Goal: Task Accomplishment & Management: Use online tool/utility

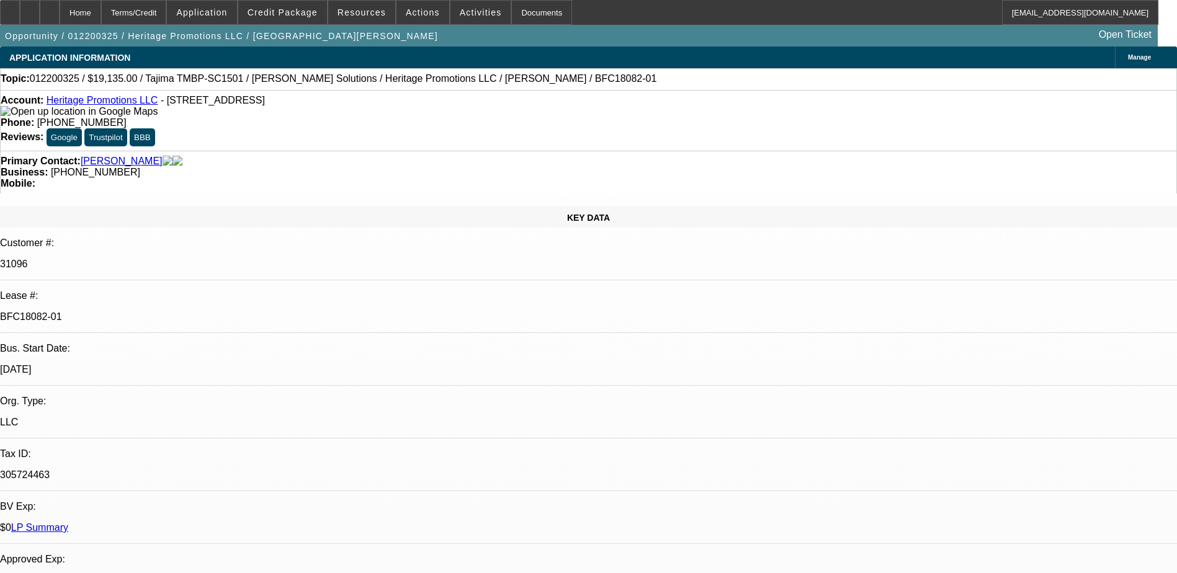
select select "0"
select select "2"
select select "0"
select select "2"
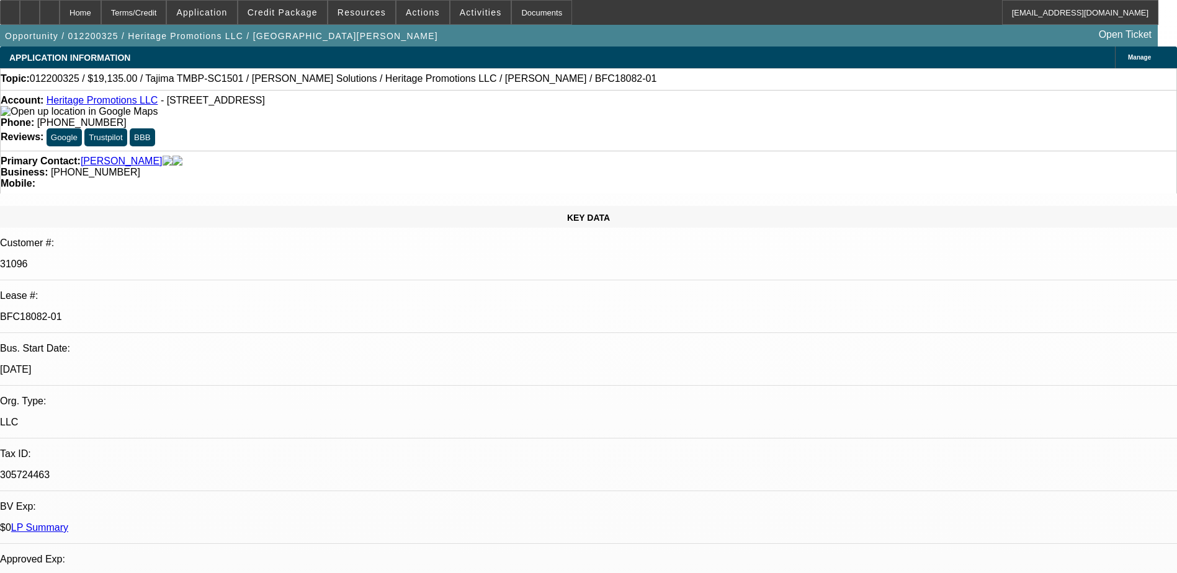
select select "0.1"
select select "0"
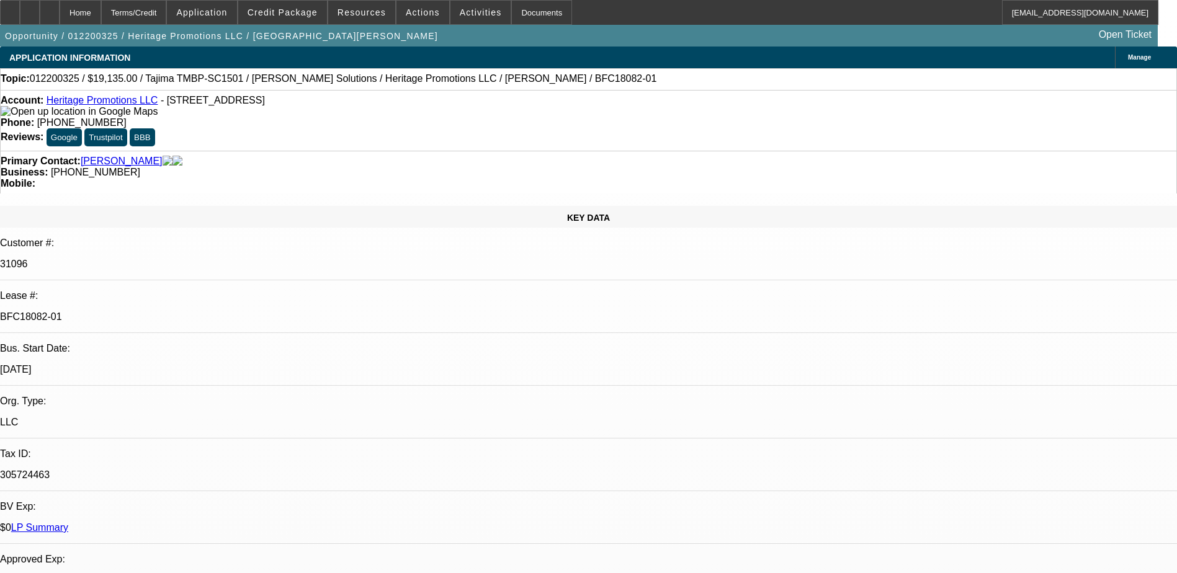
select select "2"
select select "0"
select select "1"
select select "2"
select select "6"
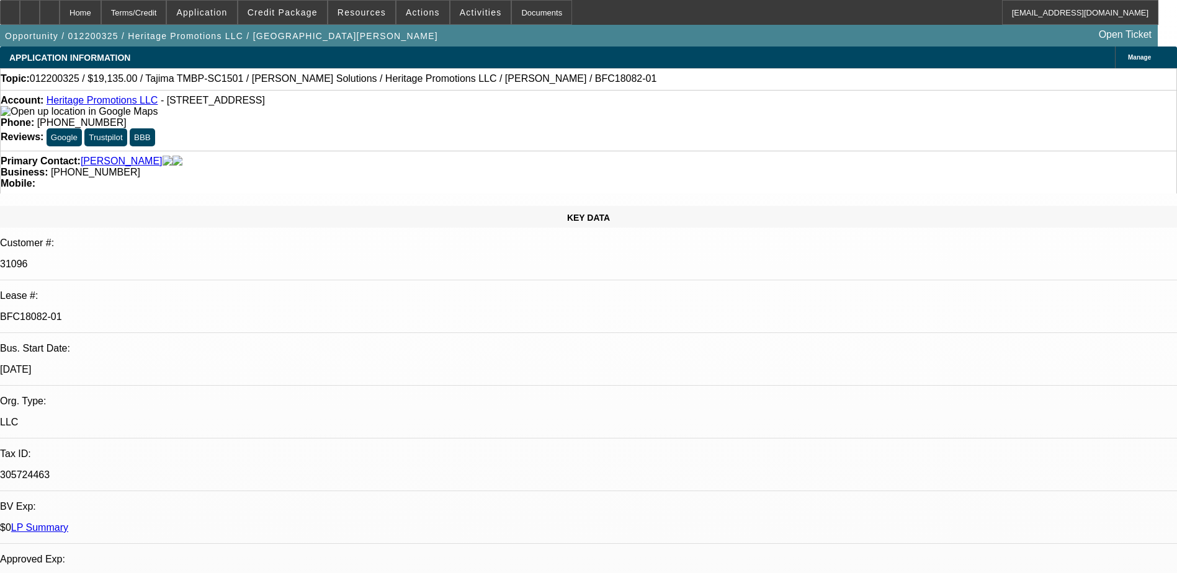
select select "1"
select select "2"
select select "4"
select select "1"
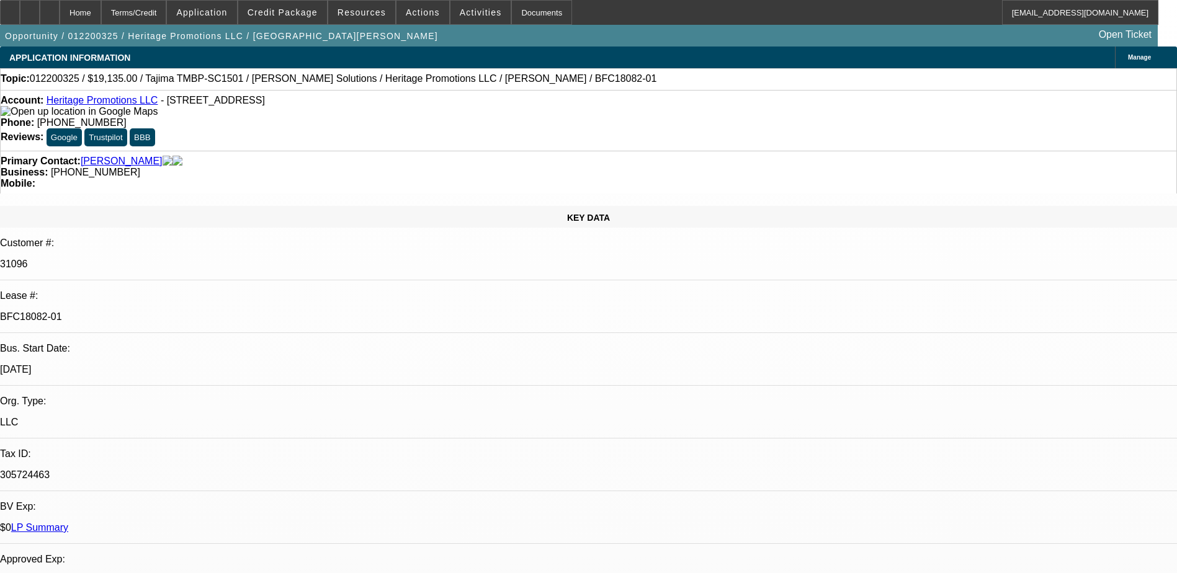
select select "6"
select select "1"
select select "2"
select select "6"
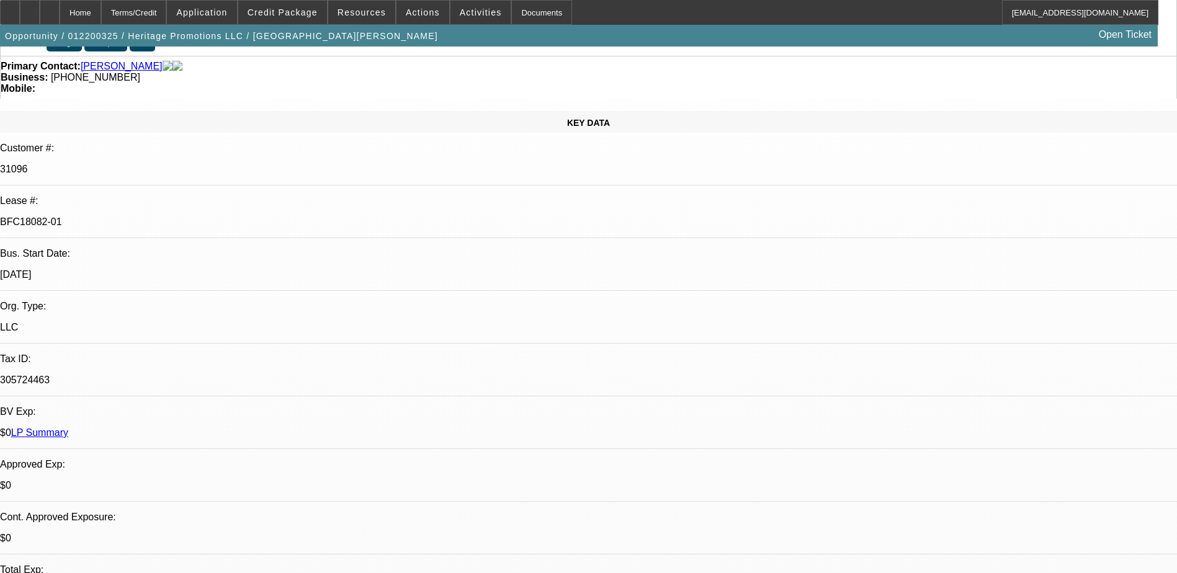
scroll to position [124, 0]
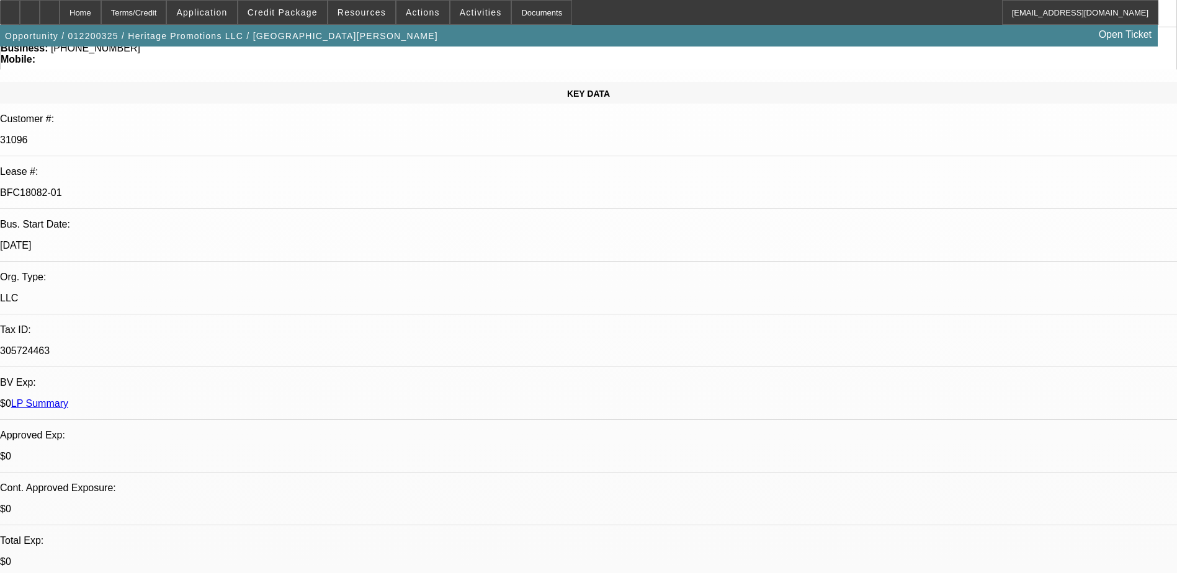
click at [68, 398] on link "LP Summary" at bounding box center [39, 403] width 57 height 11
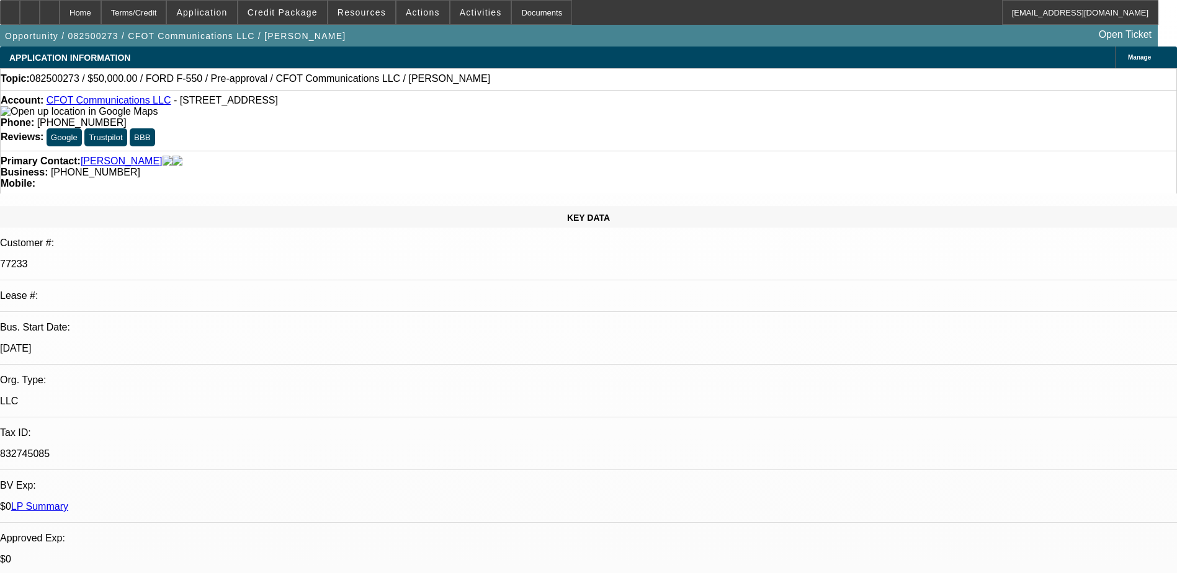
select select "0"
select select "2"
select select "0"
select select "6"
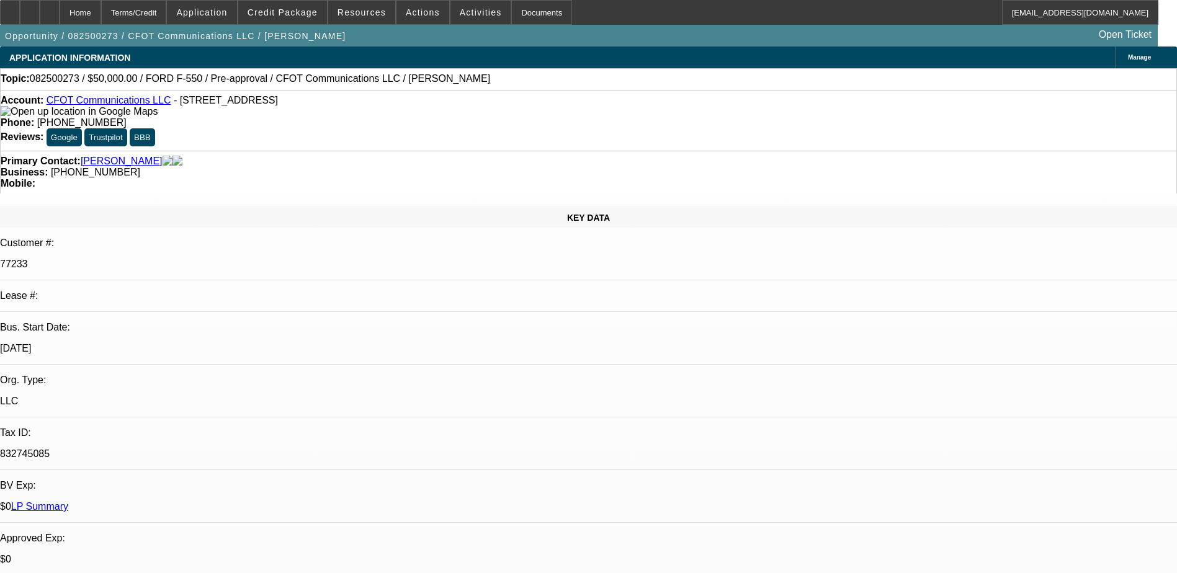
select select "0"
select select "2"
select select "0"
select select "6"
